Goal: Task Accomplishment & Management: Use online tool/utility

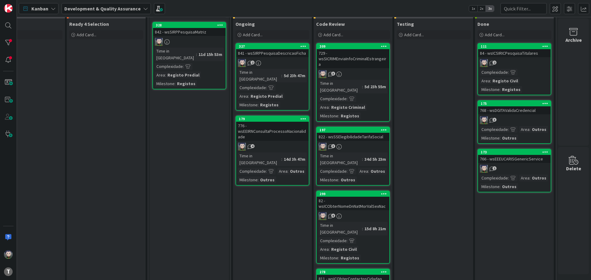
scroll to position [0, 121]
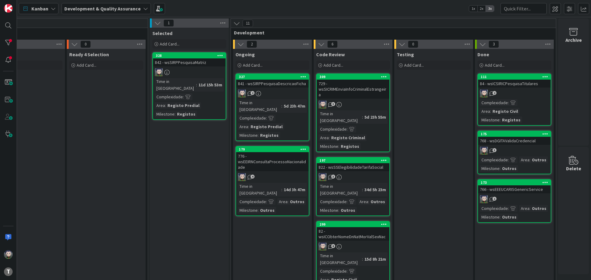
click at [331, 91] on div "729 - wsSICRIMEnviaInfoCriminalEstrangeira" at bounding box center [353, 89] width 73 height 19
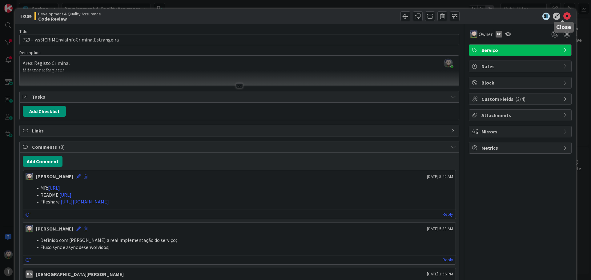
click at [564, 17] on icon at bounding box center [566, 16] width 7 height 7
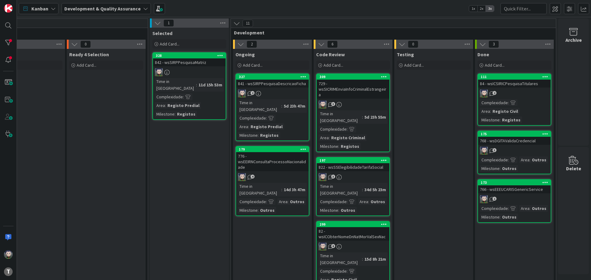
click at [265, 8] on div "Kanban Development & Quality Assurance 1x 2x 3x" at bounding box center [304, 8] width 574 height 17
click at [265, 9] on div "Kanban Development & Quality Assurance 1x 2x 3x" at bounding box center [304, 8] width 574 height 17
click at [259, 9] on div "Kanban Development & Quality Assurance 1x 2x 3x" at bounding box center [304, 8] width 574 height 17
click at [259, 8] on div "Kanban Development & Quality Assurance 1x 2x 3x" at bounding box center [304, 8] width 574 height 17
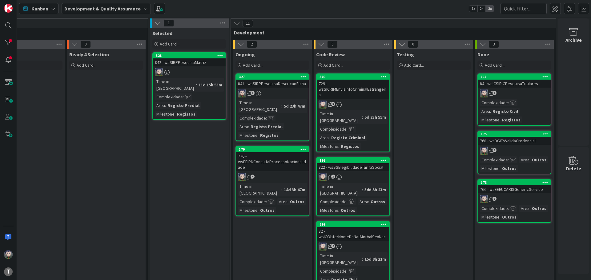
click at [259, 8] on div "Kanban Development & Quality Assurance 1x 2x 3x" at bounding box center [304, 8] width 574 height 17
click at [256, 8] on div "Kanban Development & Quality Assurance 1x 2x 3x" at bounding box center [304, 8] width 574 height 17
click at [254, 8] on div "Kanban Development & Quality Assurance 1x 2x 3x" at bounding box center [304, 8] width 574 height 17
drag, startPoint x: 249, startPoint y: 8, endPoint x: 246, endPoint y: 9, distance: 3.1
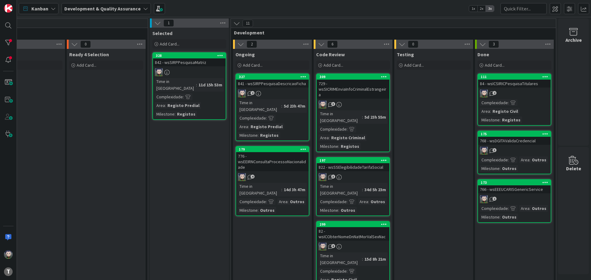
click at [247, 9] on div "Kanban Development & Quality Assurance 1x 2x 3x" at bounding box center [304, 8] width 574 height 17
click at [238, 8] on div "Kanban Development & Quality Assurance 1x 2x 3x" at bounding box center [304, 8] width 574 height 17
click at [233, 8] on div "Kanban Development & Quality Assurance 1x 2x 3x" at bounding box center [304, 8] width 574 height 17
click at [198, 6] on div "Kanban Development & Quality Assurance 1x 2x 3x" at bounding box center [304, 8] width 574 height 17
click at [244, 6] on div "Kanban Development & Quality Assurance 1x 2x 3x" at bounding box center [304, 8] width 574 height 17
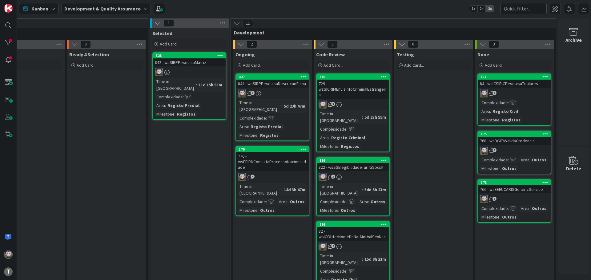
click at [244, 6] on div "Kanban Development & Quality Assurance 1x 2x 3x" at bounding box center [304, 8] width 574 height 17
click at [255, 10] on div "Kanban Development & Quality Assurance 1x 2x 3x" at bounding box center [304, 8] width 574 height 17
click at [268, 10] on div "Kanban Development & Quality Assurance 1x 2x 3x" at bounding box center [304, 8] width 574 height 17
click at [250, 10] on div "Kanban Development & Quality Assurance 1x 2x 3x" at bounding box center [304, 8] width 574 height 17
click at [201, 6] on div "Kanban Development & Quality Assurance 1x 2x 3x" at bounding box center [304, 8] width 574 height 17
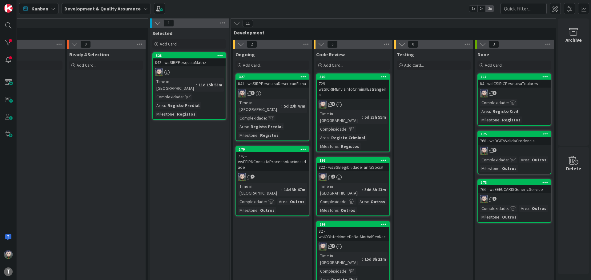
click at [256, 7] on div "Kanban Development & Quality Assurance 1x 2x 3x" at bounding box center [304, 8] width 574 height 17
click at [251, 8] on div "Kanban Development & Quality Assurance 1x 2x 3x" at bounding box center [304, 8] width 574 height 17
click at [192, 8] on div "Kanban Development & Quality Assurance 1x 2x 3x" at bounding box center [304, 8] width 574 height 17
click at [254, 11] on div "Kanban Development & Quality Assurance 1x 2x 3x" at bounding box center [304, 8] width 574 height 17
click at [174, 11] on div "Kanban Development & Quality Assurance 1x 2x 3x" at bounding box center [304, 8] width 574 height 17
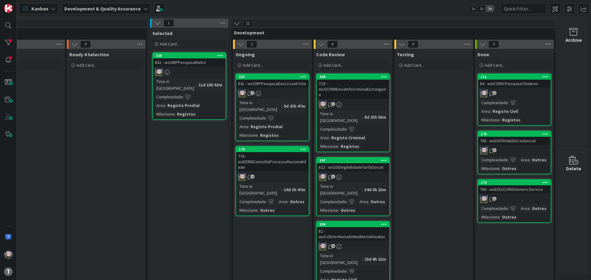
click at [174, 10] on div "Kanban Development & Quality Assurance 1x 2x 3x" at bounding box center [304, 8] width 574 height 17
click at [259, 9] on div "Kanban Development & Quality Assurance 1x 2x 3x" at bounding box center [304, 8] width 574 height 17
click at [259, 7] on div "Kanban Development & Quality Assurance 1x 2x 3x" at bounding box center [304, 8] width 574 height 17
click at [332, 11] on div "Kanban Development & Quality Assurance 1x 2x 3x" at bounding box center [304, 8] width 574 height 17
click at [338, 9] on div "Kanban Development & Quality Assurance 1x 2x 3x" at bounding box center [304, 8] width 574 height 17
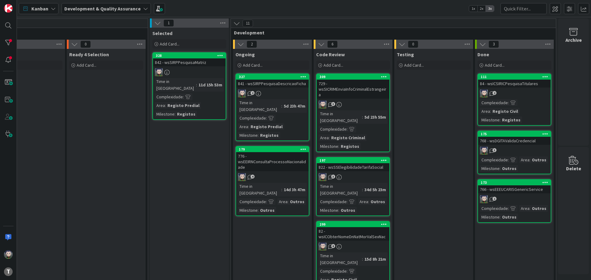
click at [291, 10] on div "Kanban Development & Quality Assurance 1x 2x 3x" at bounding box center [304, 8] width 574 height 17
click at [258, 10] on div "Kanban Development & Quality Assurance 1x 2x 3x" at bounding box center [304, 8] width 574 height 17
click at [262, 10] on div "Kanban Development & Quality Assurance 1x 2x 3x" at bounding box center [304, 8] width 574 height 17
click at [260, 9] on div "Kanban Development & Quality Assurance 1x 2x 3x" at bounding box center [304, 8] width 574 height 17
click at [259, 8] on div "Kanban Development & Quality Assurance 1x 2x 3x" at bounding box center [304, 8] width 574 height 17
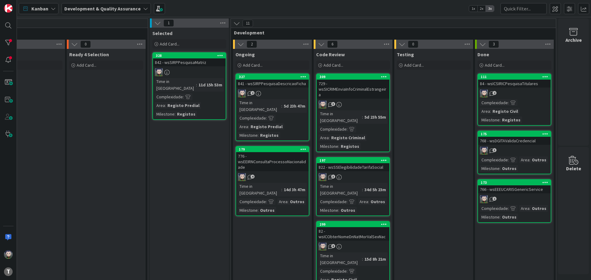
click at [257, 8] on div "Kanban Development & Quality Assurance 1x 2x 3x" at bounding box center [304, 8] width 574 height 17
click at [256, 8] on div "Kanban Development & Quality Assurance 1x 2x 3x" at bounding box center [304, 8] width 574 height 17
drag, startPoint x: 256, startPoint y: 8, endPoint x: 252, endPoint y: 9, distance: 4.2
click at [252, 9] on div "Kanban Development & Quality Assurance 1x 2x 3x" at bounding box center [304, 8] width 574 height 17
click at [255, 7] on div "Kanban Development & Quality Assurance 1x 2x 3x" at bounding box center [304, 8] width 574 height 17
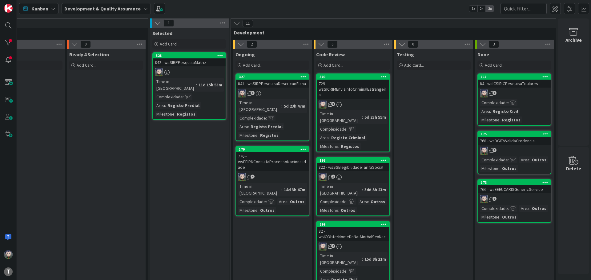
click at [254, 9] on div "Kanban Development & Quality Assurance 1x 2x 3x" at bounding box center [304, 8] width 574 height 17
click at [219, 10] on div "Kanban Development & Quality Assurance 1x 2x 3x" at bounding box center [304, 8] width 574 height 17
click at [332, 9] on div "Kanban Development & Quality Assurance 1x 2x 3x" at bounding box center [304, 8] width 574 height 17
click at [347, 10] on div "Kanban Development & Quality Assurance 1x 2x 3x" at bounding box center [304, 8] width 574 height 17
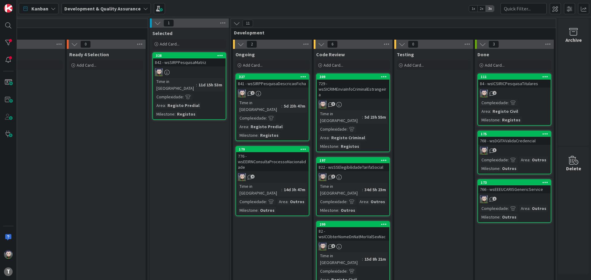
click at [347, 8] on div "Kanban Development & Quality Assurance 1x 2x 3x" at bounding box center [304, 8] width 574 height 17
click at [346, 8] on div "Kanban Development & Quality Assurance 1x 2x 3x" at bounding box center [304, 8] width 574 height 17
click at [338, 9] on div "Kanban Development & Quality Assurance 1x 2x 3x" at bounding box center [304, 8] width 574 height 17
drag, startPoint x: 338, startPoint y: 9, endPoint x: 334, endPoint y: 10, distance: 4.5
click at [338, 9] on div "Kanban Development & Quality Assurance 1x 2x 3x" at bounding box center [304, 8] width 574 height 17
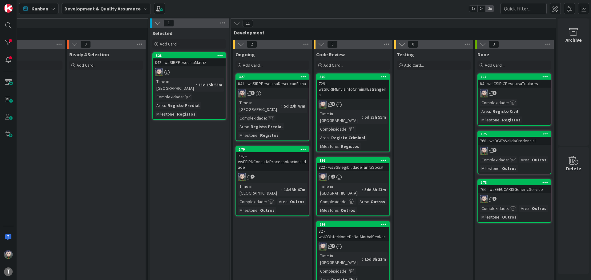
drag, startPoint x: 338, startPoint y: 8, endPoint x: 334, endPoint y: 15, distance: 7.8
click at [337, 9] on div "Kanban Development & Quality Assurance 1x 2x 3x" at bounding box center [304, 8] width 574 height 17
click at [331, 12] on div "Kanban Development & Quality Assurance 1x 2x 3x" at bounding box center [304, 8] width 574 height 17
